Goal: Transaction & Acquisition: Subscribe to service/newsletter

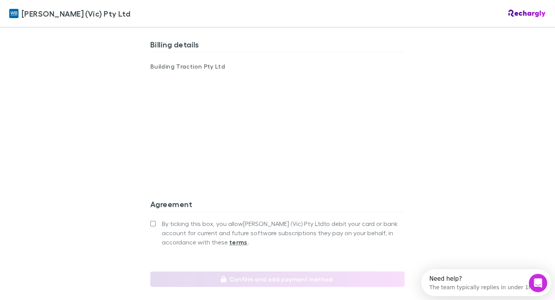
scroll to position [519, 0]
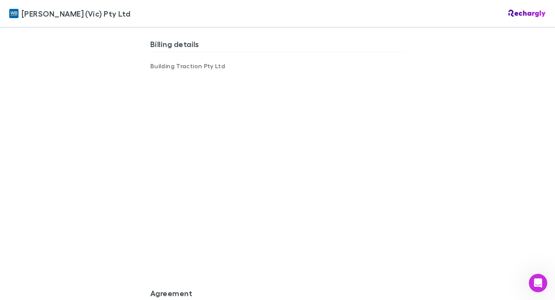
click at [141, 213] on div "[PERSON_NAME] (Vic) Pty Ltd [PERSON_NAME] (Vic) Pty Ltd Software subscriptions …" at bounding box center [277, 150] width 555 height 300
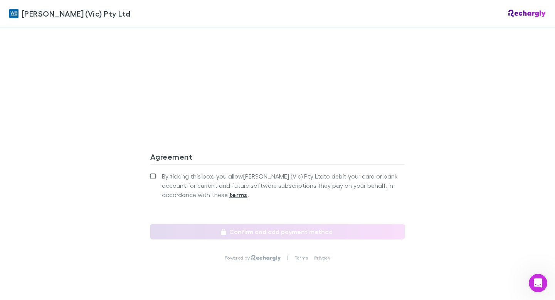
scroll to position [669, 0]
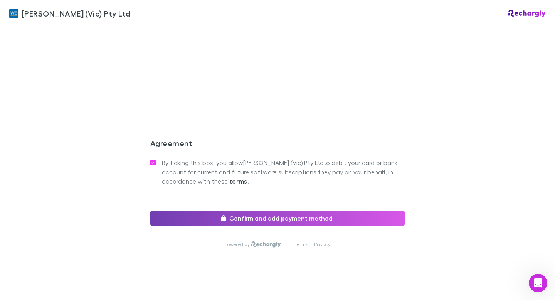
click at [255, 211] on button "Confirm and add payment method" at bounding box center [277, 217] width 254 height 15
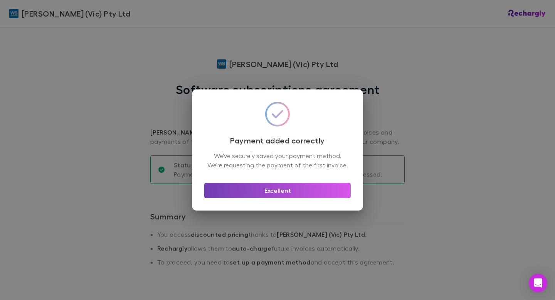
click at [284, 193] on button "Excellent" at bounding box center [277, 190] width 146 height 15
